Goal: Task Accomplishment & Management: Complete application form

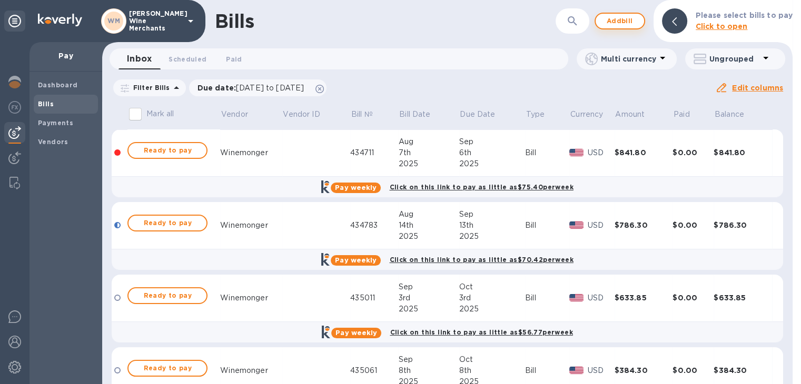
click at [627, 21] on span "Add bill" at bounding box center [620, 21] width 32 height 13
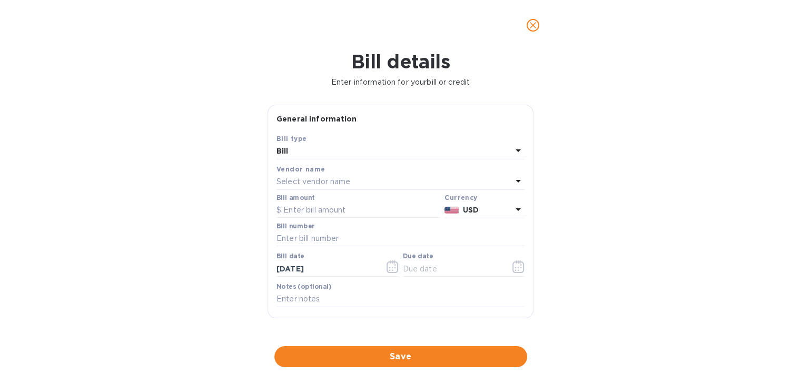
click at [372, 187] on div "Select vendor name" at bounding box center [393, 182] width 235 height 15
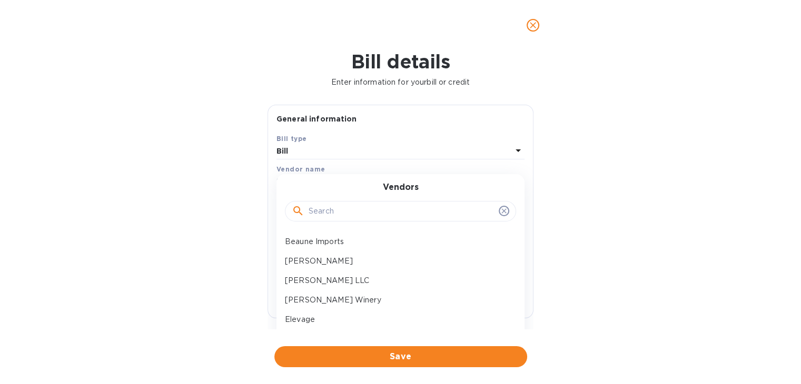
click at [361, 207] on input "text" at bounding box center [402, 212] width 186 height 16
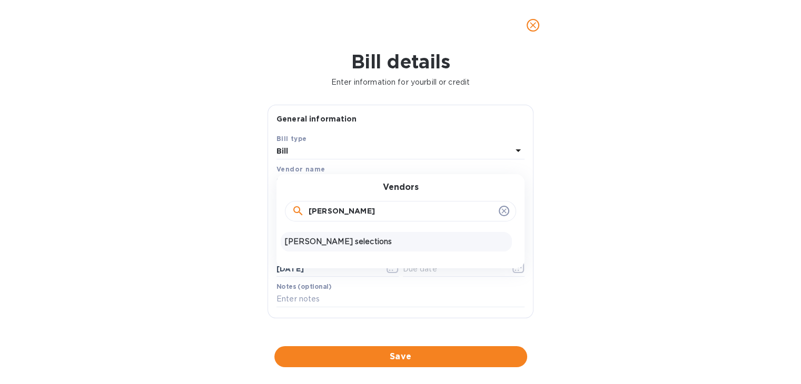
type input "[PERSON_NAME]"
click at [349, 241] on p "[PERSON_NAME] selections" at bounding box center [396, 241] width 223 height 11
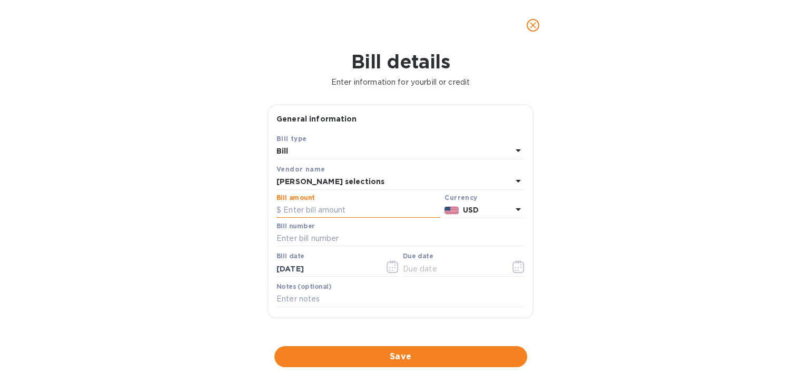
click at [332, 213] on input "text" at bounding box center [358, 211] width 164 height 16
type input "260.40"
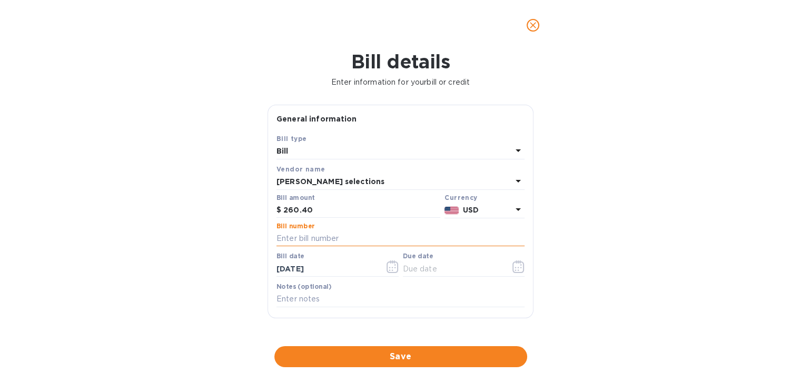
click at [330, 238] on input "text" at bounding box center [400, 239] width 248 height 16
type input "19424"
click at [520, 265] on icon "button" at bounding box center [521, 265] width 2 height 2
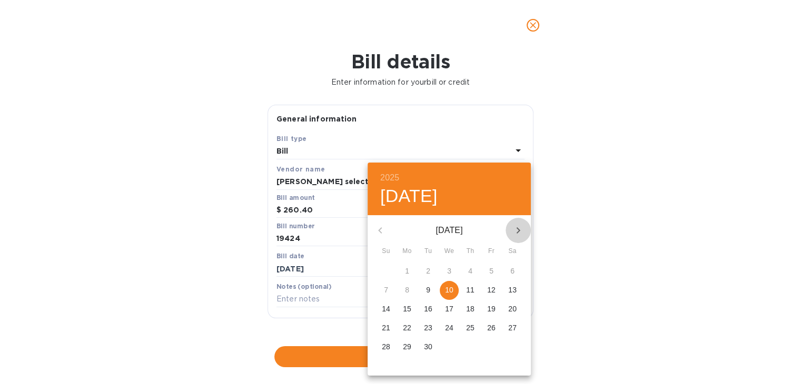
click at [518, 230] on icon "button" at bounding box center [518, 230] width 4 height 6
click at [404, 327] on p "20" at bounding box center [407, 328] width 8 height 11
type input "[DATE]"
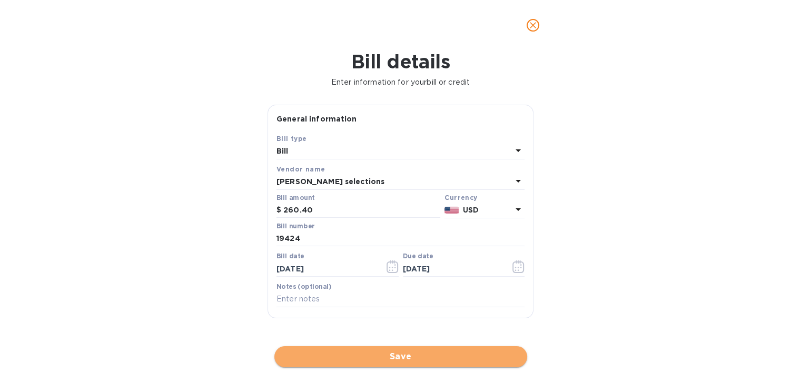
click at [385, 355] on span "Save" at bounding box center [401, 357] width 236 height 13
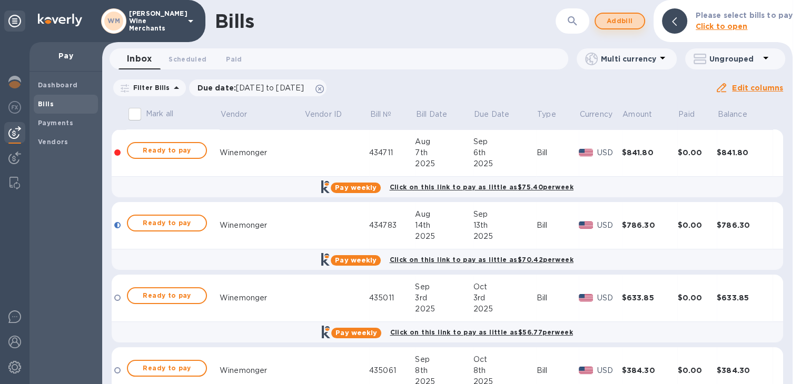
click at [624, 17] on span "Add bill" at bounding box center [620, 21] width 32 height 13
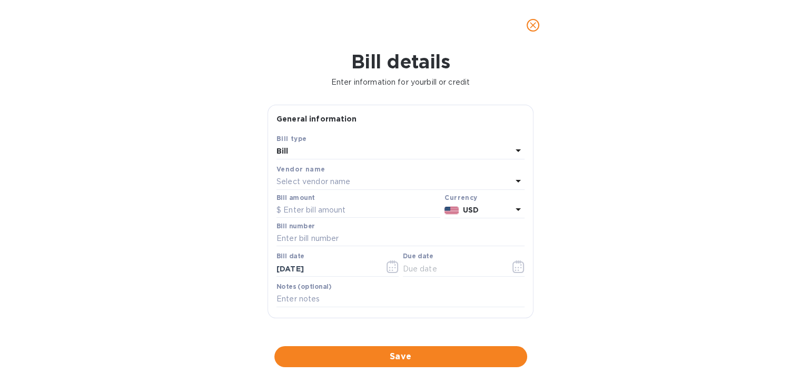
click at [294, 182] on p "Select vendor name" at bounding box center [313, 181] width 74 height 11
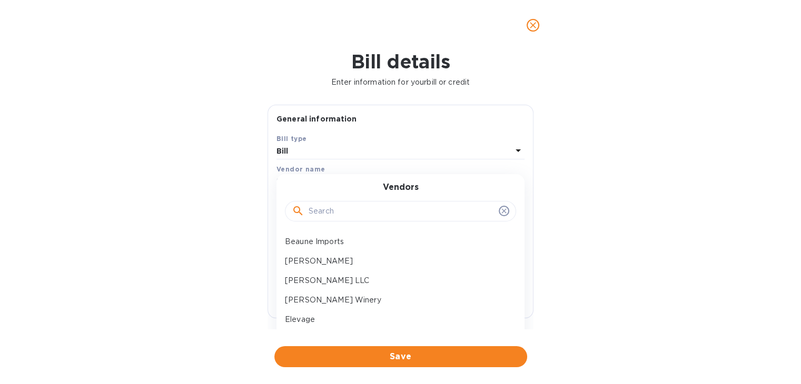
click at [336, 204] on input "text" at bounding box center [402, 212] width 186 height 16
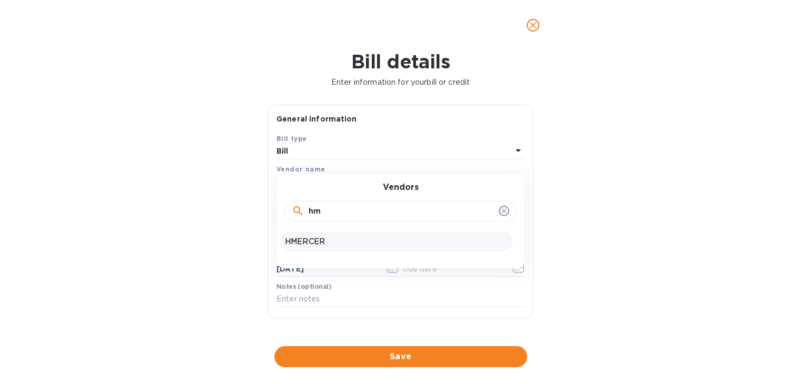
type input "hm"
click at [321, 244] on p "HMERCER" at bounding box center [396, 241] width 223 height 11
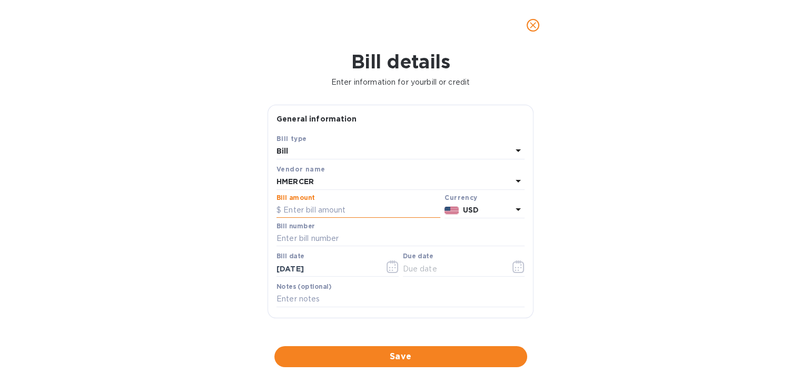
click at [308, 214] on input "text" at bounding box center [358, 211] width 164 height 16
type input "910.80"
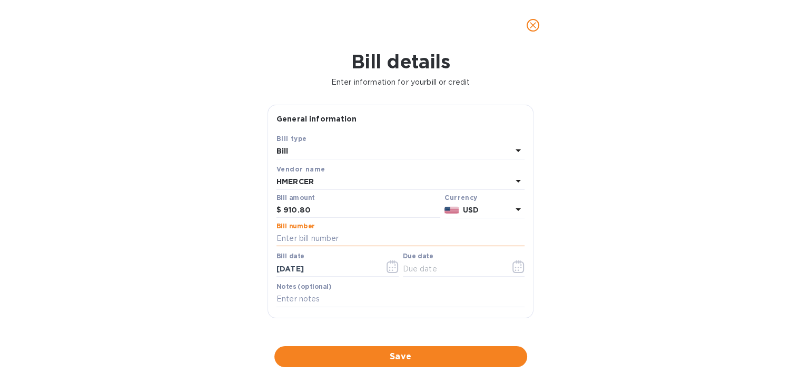
click at [309, 237] on input "text" at bounding box center [400, 239] width 248 height 16
type input "36465"
click at [394, 269] on icon "button" at bounding box center [395, 268] width 2 height 2
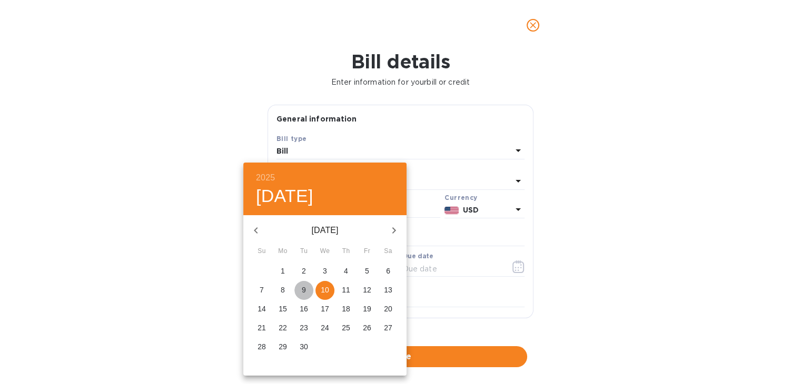
click at [302, 291] on p "9" at bounding box center [304, 290] width 4 height 11
type input "[DATE]"
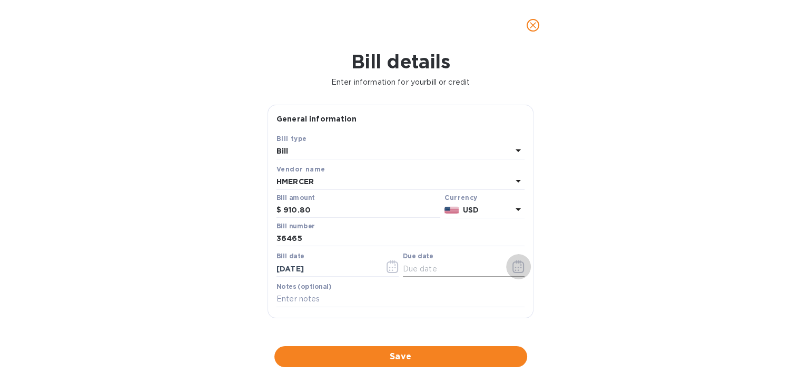
click at [517, 264] on icon "button" at bounding box center [518, 267] width 12 height 13
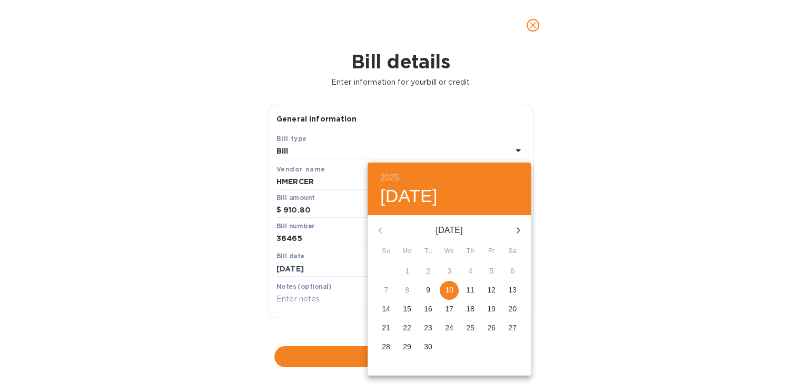
click at [515, 227] on icon "button" at bounding box center [518, 230] width 13 height 13
click at [397, 327] on span "20" at bounding box center [406, 328] width 19 height 11
type input "[DATE]"
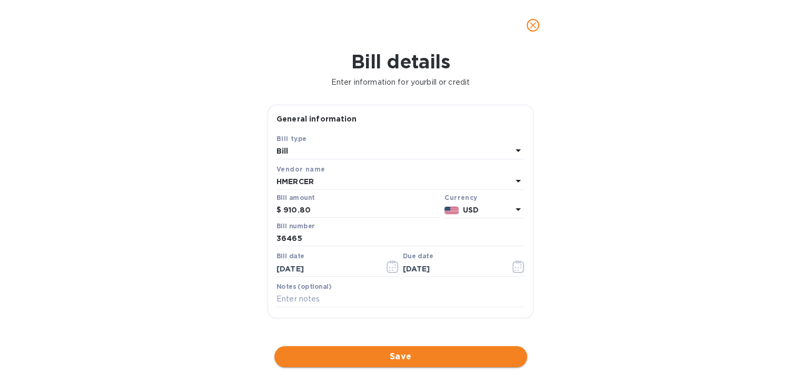
click at [398, 356] on span "Save" at bounding box center [401, 357] width 236 height 13
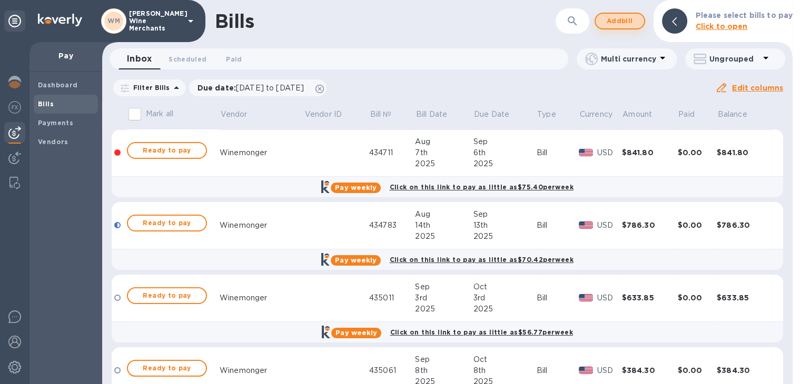
click at [620, 18] on span "Add bill" at bounding box center [620, 21] width 32 height 13
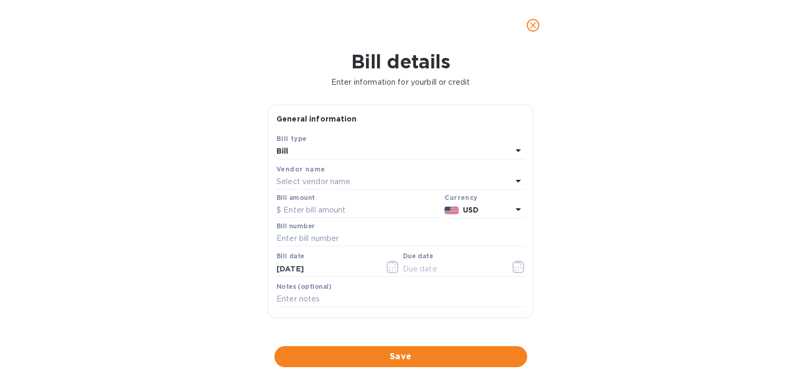
click at [339, 180] on p "Select vendor name" at bounding box center [313, 181] width 74 height 11
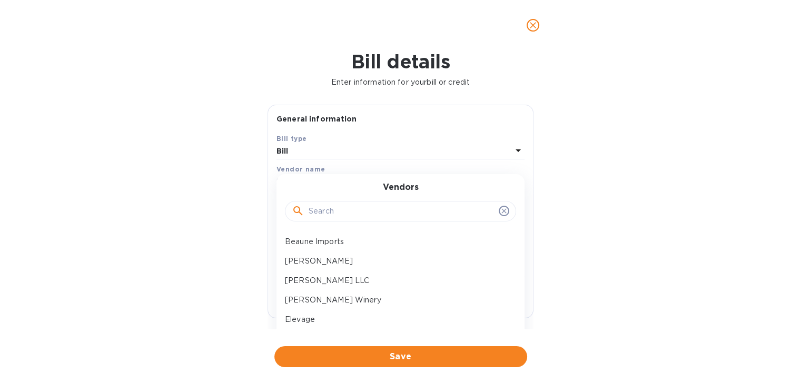
click at [337, 211] on input "text" at bounding box center [402, 212] width 186 height 16
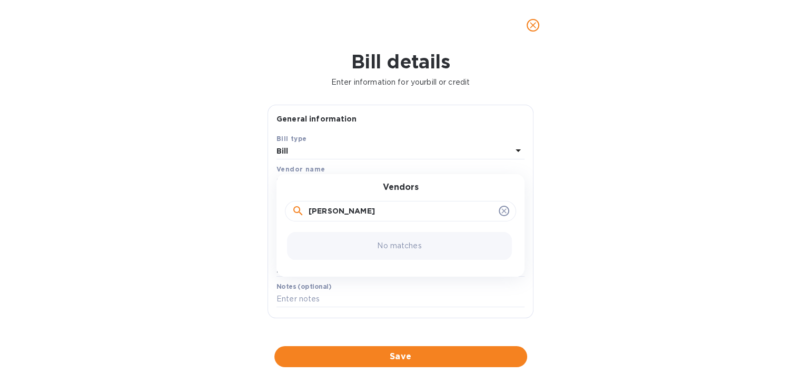
type input "j"
type input "vign"
click at [315, 250] on div "vigneron imports" at bounding box center [396, 241] width 231 height 19
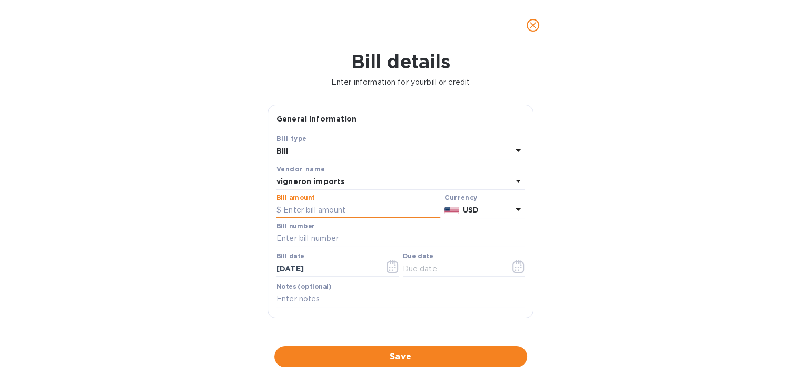
click at [313, 209] on input "text" at bounding box center [358, 211] width 164 height 16
type input "419.40"
click at [389, 270] on icon "button" at bounding box center [392, 267] width 12 height 13
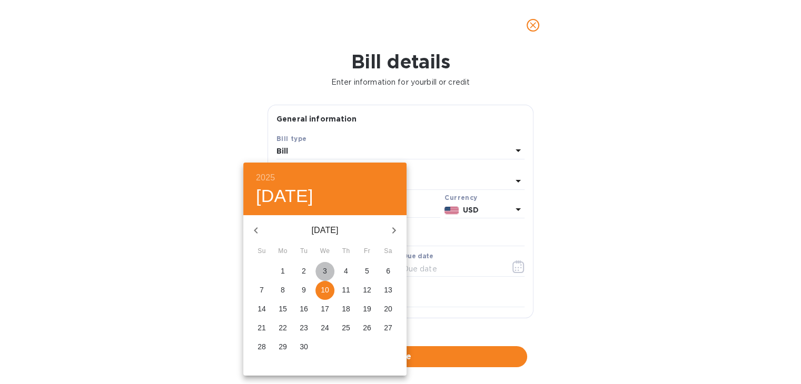
click at [318, 268] on span "3" at bounding box center [324, 271] width 19 height 11
type input "[DATE]"
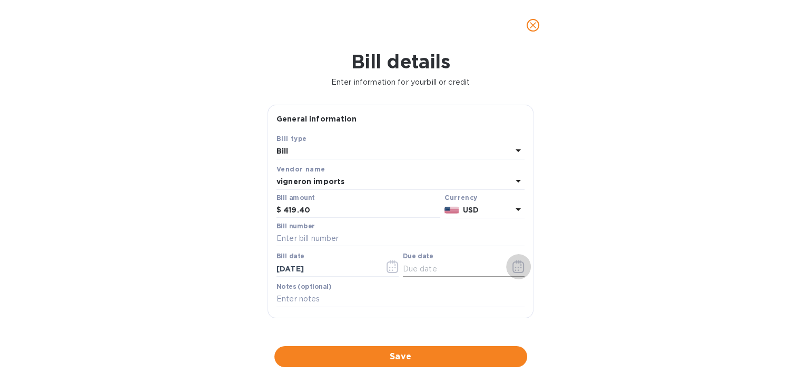
click at [512, 265] on icon "button" at bounding box center [518, 267] width 12 height 13
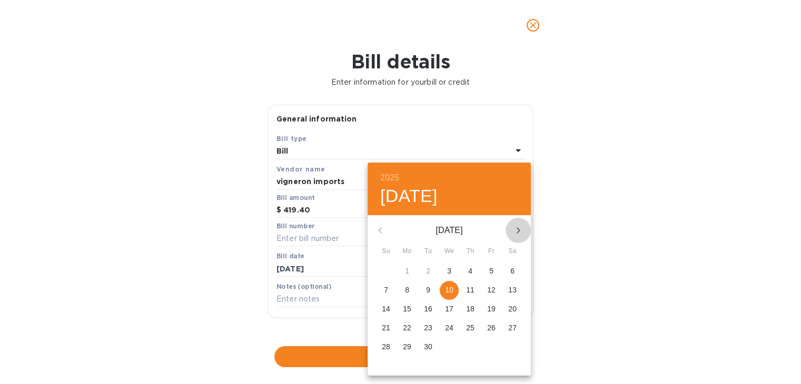
click at [516, 225] on icon "button" at bounding box center [518, 230] width 13 height 13
click at [399, 306] on span "13" at bounding box center [406, 309] width 19 height 11
type input "[DATE]"
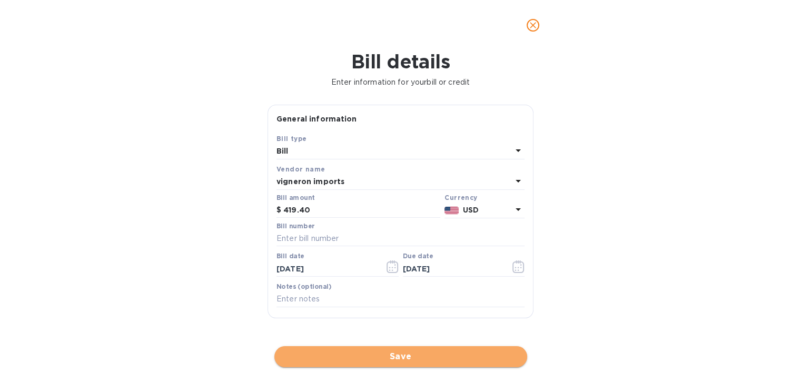
click at [385, 357] on span "Save" at bounding box center [401, 357] width 236 height 13
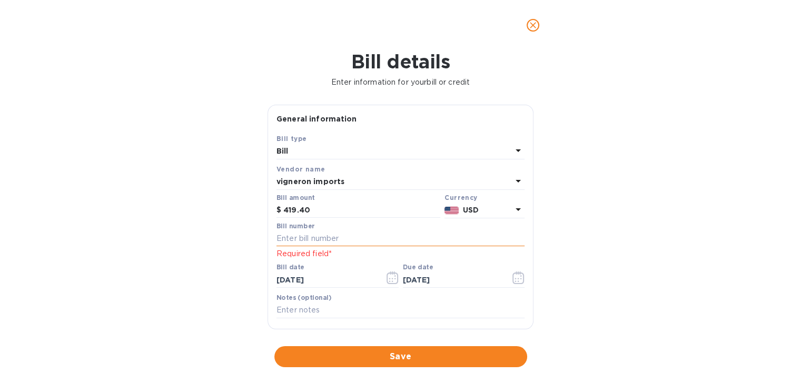
click at [316, 237] on input "text" at bounding box center [400, 239] width 248 height 16
type input "22461"
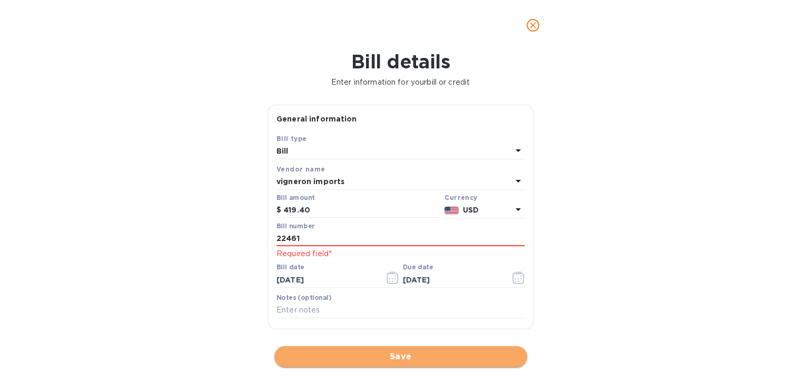
click at [371, 363] on span "Save" at bounding box center [401, 357] width 236 height 13
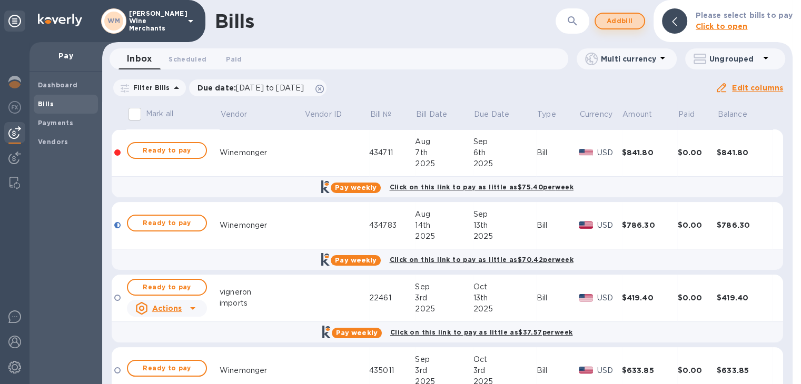
click at [622, 22] on span "Add bill" at bounding box center [620, 21] width 32 height 13
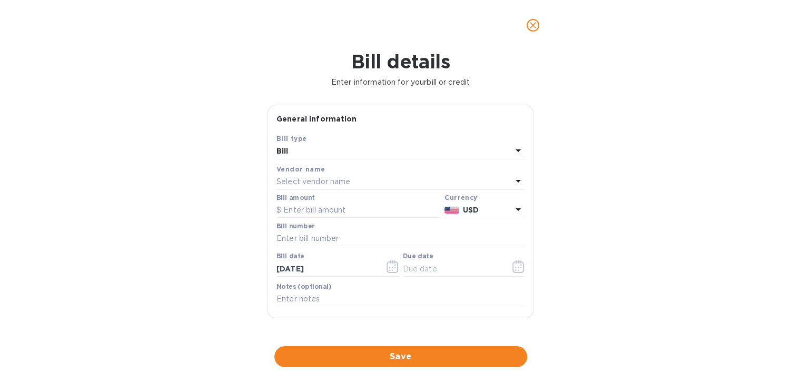
click at [375, 182] on div "Select vendor name" at bounding box center [393, 182] width 235 height 15
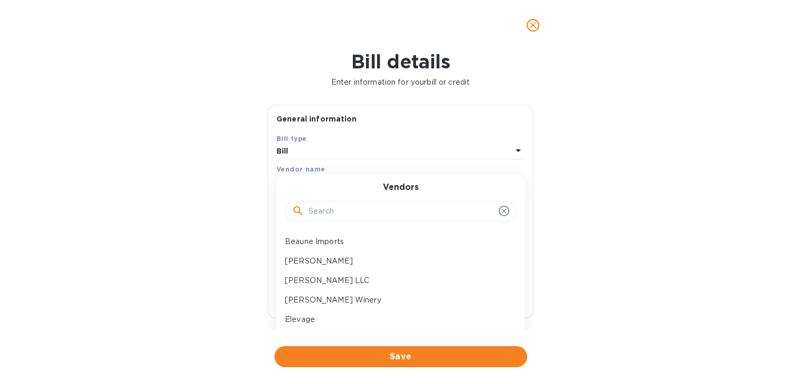
click at [349, 211] on input "text" at bounding box center [402, 212] width 186 height 16
click at [325, 243] on p "Beaune Imports" at bounding box center [396, 241] width 223 height 11
